Goal: Find specific page/section: Find specific page/section

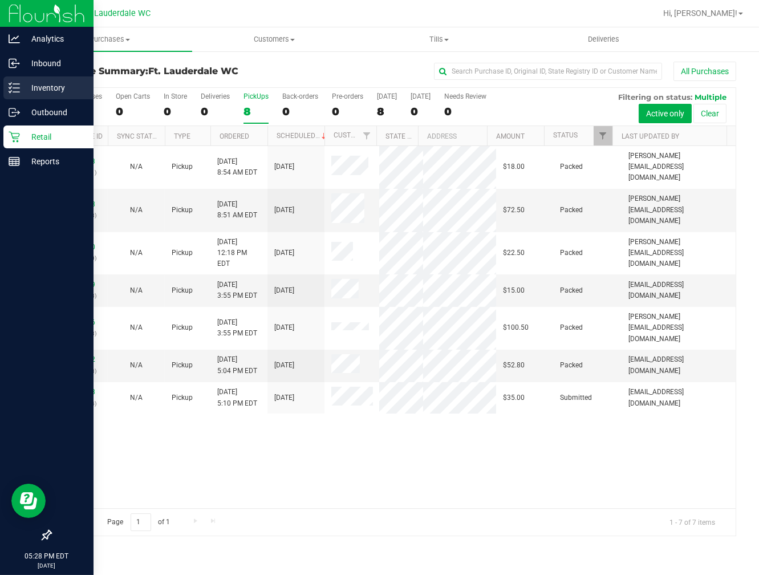
click at [22, 97] on div "Inventory" at bounding box center [48, 87] width 90 height 23
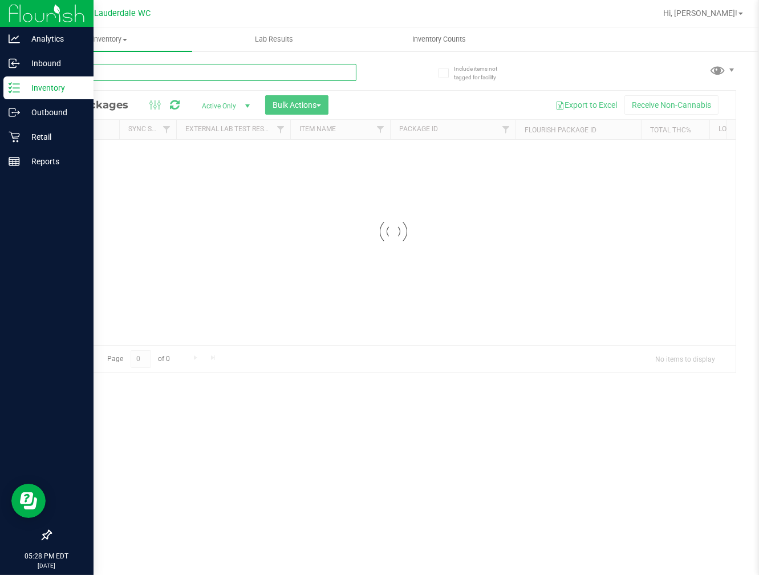
click at [225, 70] on div "Inventory All packages All inventory Waste log Create inventory Lab Results Inv…" at bounding box center [392, 300] width 731 height 547
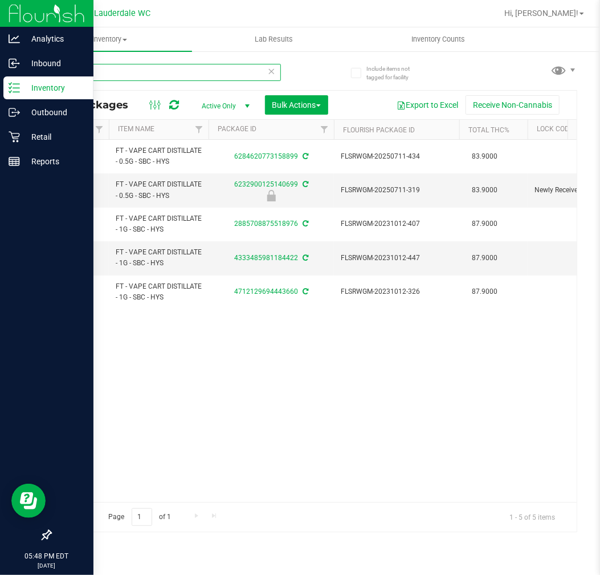
click at [139, 75] on input "sbc" at bounding box center [165, 72] width 231 height 17
type input "s"
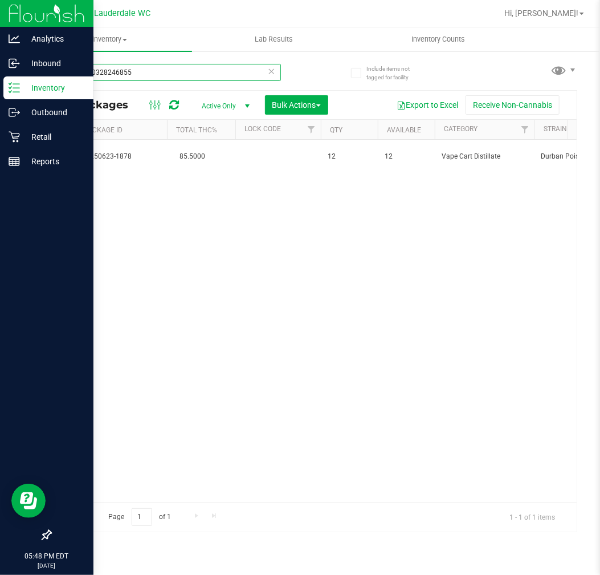
scroll to position [0, 536]
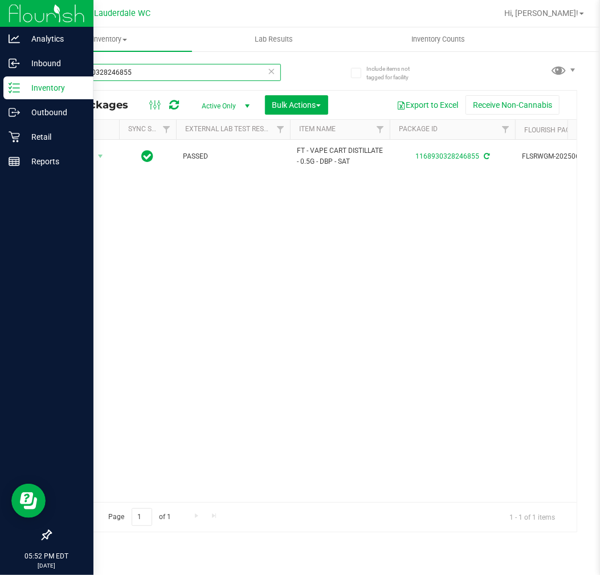
type input "1168930328246855"
